Goal: Task Accomplishment & Management: Manage account settings

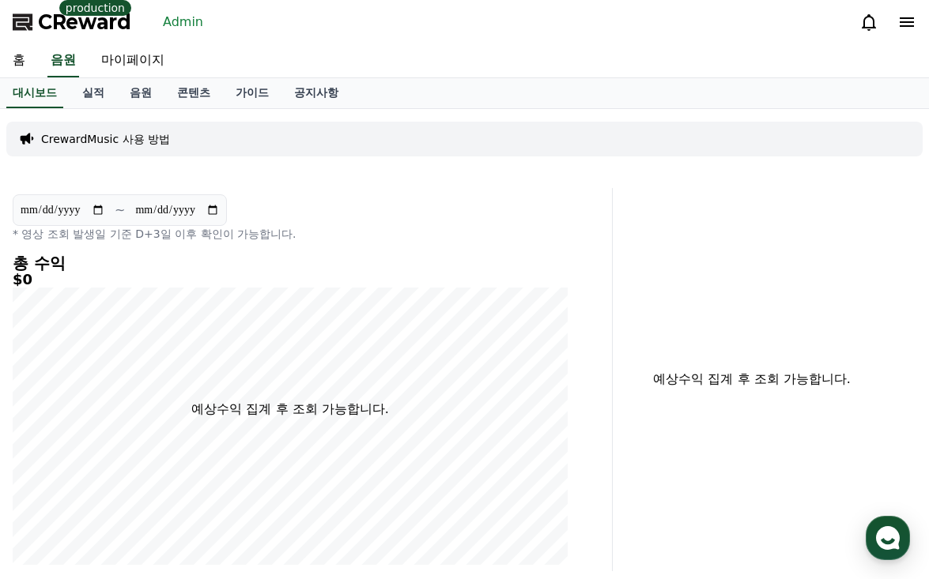
click at [177, 23] on link "Admin" at bounding box center [183, 21] width 53 height 25
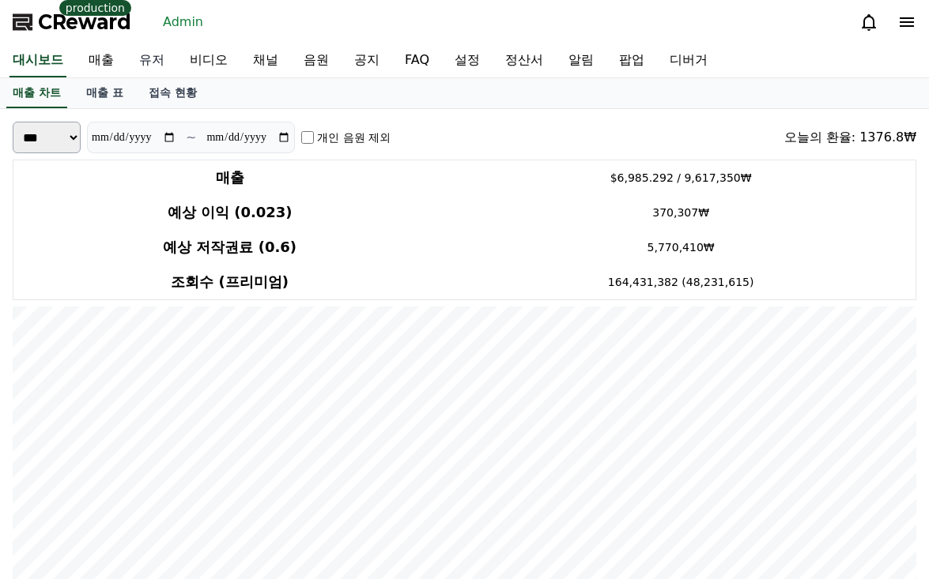
click at [168, 55] on link "유저" at bounding box center [151, 60] width 51 height 33
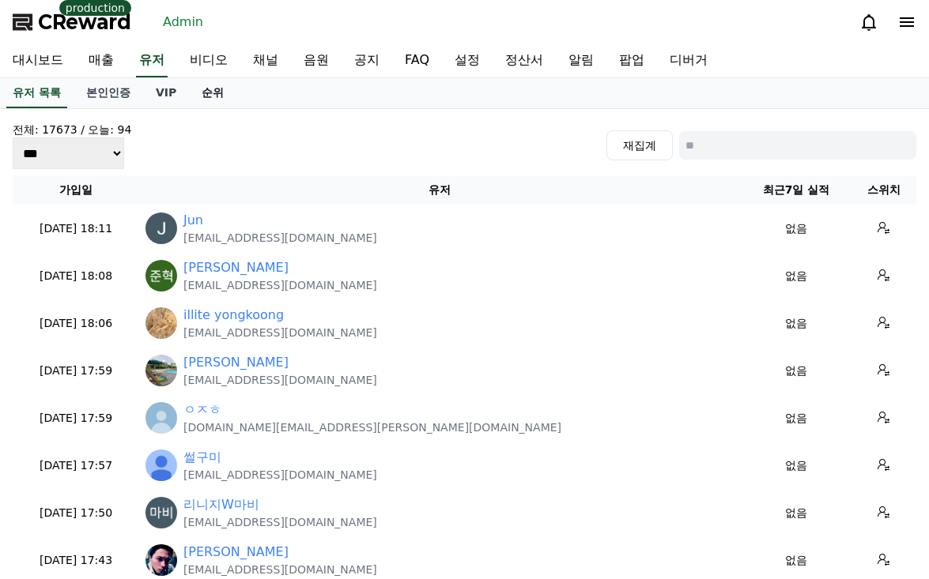
click at [212, 97] on link "순위" at bounding box center [212, 93] width 47 height 30
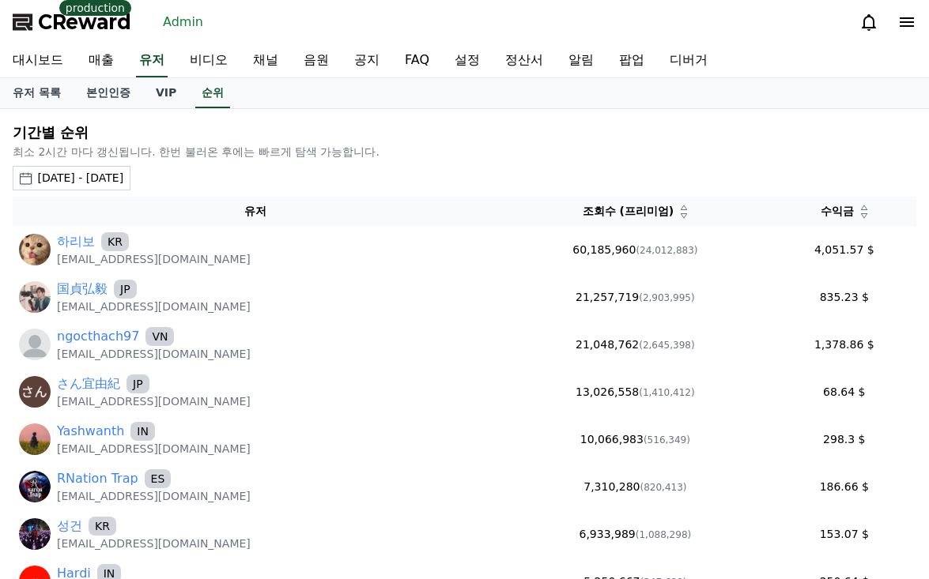
click at [123, 181] on div "2025-08-17 - 2025-09-17" at bounding box center [80, 178] width 86 height 17
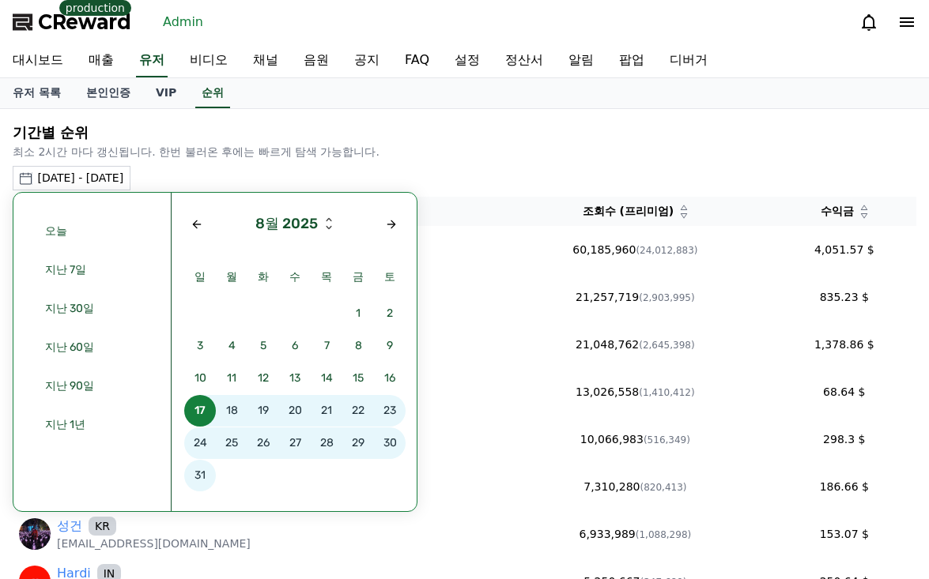
click at [536, 191] on div "기간별 순위 최소 2시간 마다 갱신됩니다. 한번 불러온 후에는 빠르게 탐색 가능합니다. 2025-08-17 - 2025-09-17 오늘 지난 …" at bounding box center [464, 426] width 916 height 623
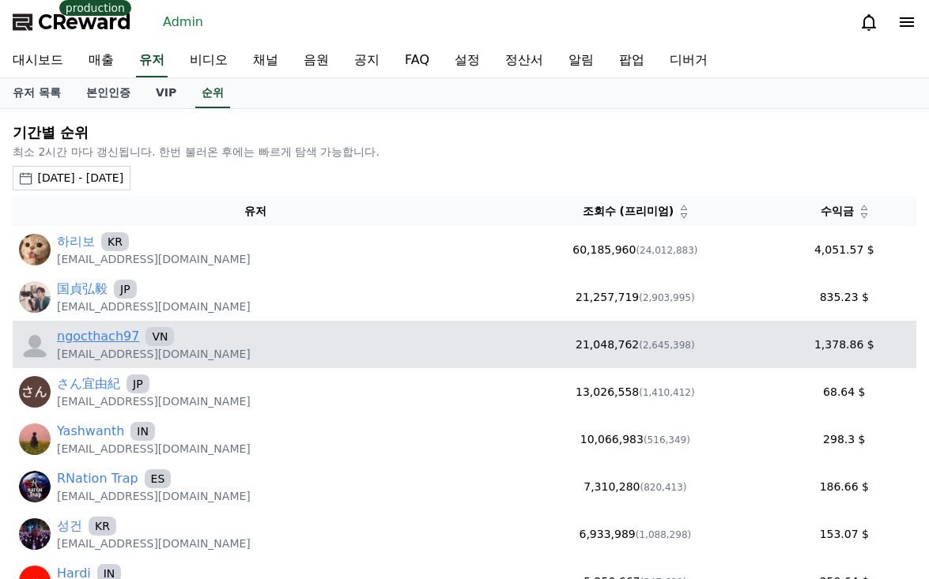
click at [101, 332] on link "ngocthach97" at bounding box center [98, 336] width 82 height 19
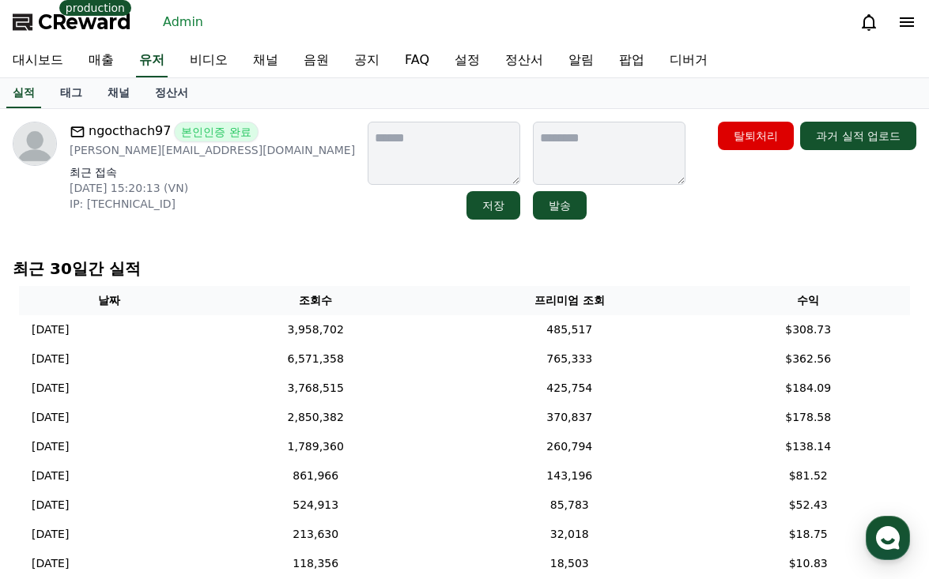
click at [212, 157] on p "[PERSON_NAME][EMAIL_ADDRESS][DOMAIN_NAME]" at bounding box center [212, 150] width 285 height 16
drag, startPoint x: 214, startPoint y: 152, endPoint x: 69, endPoint y: 157, distance: 145.6
click at [69, 157] on div "ngocthach97 본인인증 완료 [PERSON_NAME][EMAIL_ADDRESS][DOMAIN_NAME] 최근 접속 [DATE] 15:2…" at bounding box center [184, 171] width 342 height 98
copy p "[PERSON_NAME][EMAIL_ADDRESS][DOMAIN_NAME]"
drag, startPoint x: 607, startPoint y: 214, endPoint x: 606, endPoint y: 206, distance: 7.9
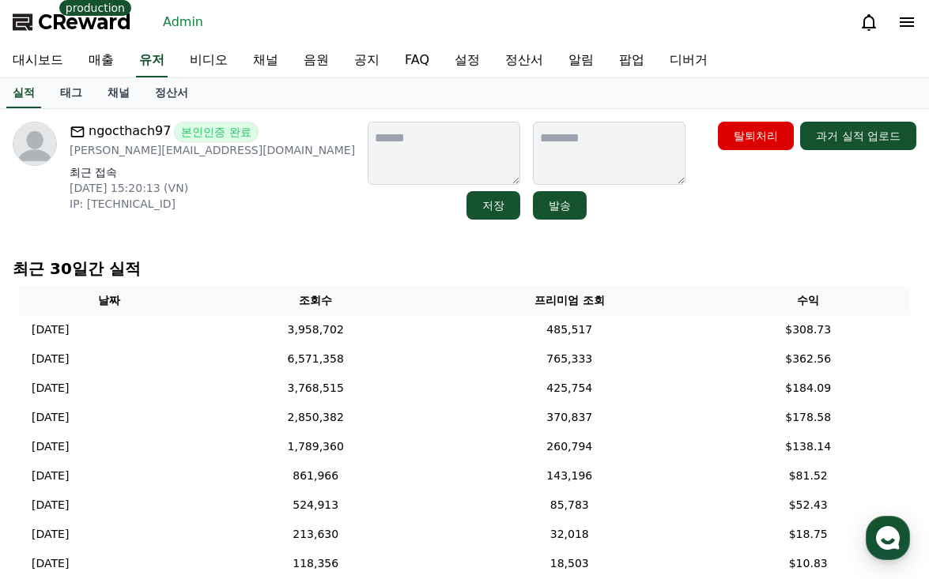
click at [607, 212] on div "ngocthach97 본인인증 완료 [PERSON_NAME][EMAIL_ADDRESS][DOMAIN_NAME] 최근 접속 [DATE] 15:2…" at bounding box center [465, 171] width 904 height 98
